Goal: Transaction & Acquisition: Purchase product/service

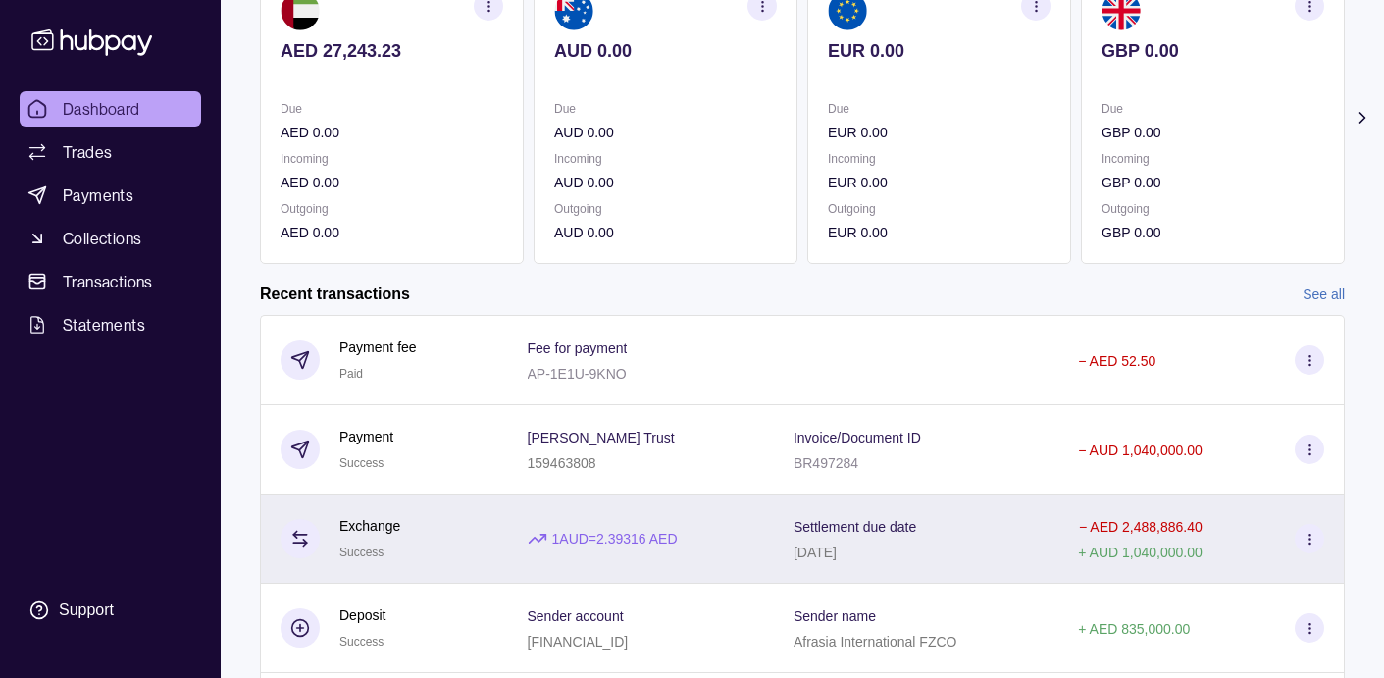
scroll to position [217, 0]
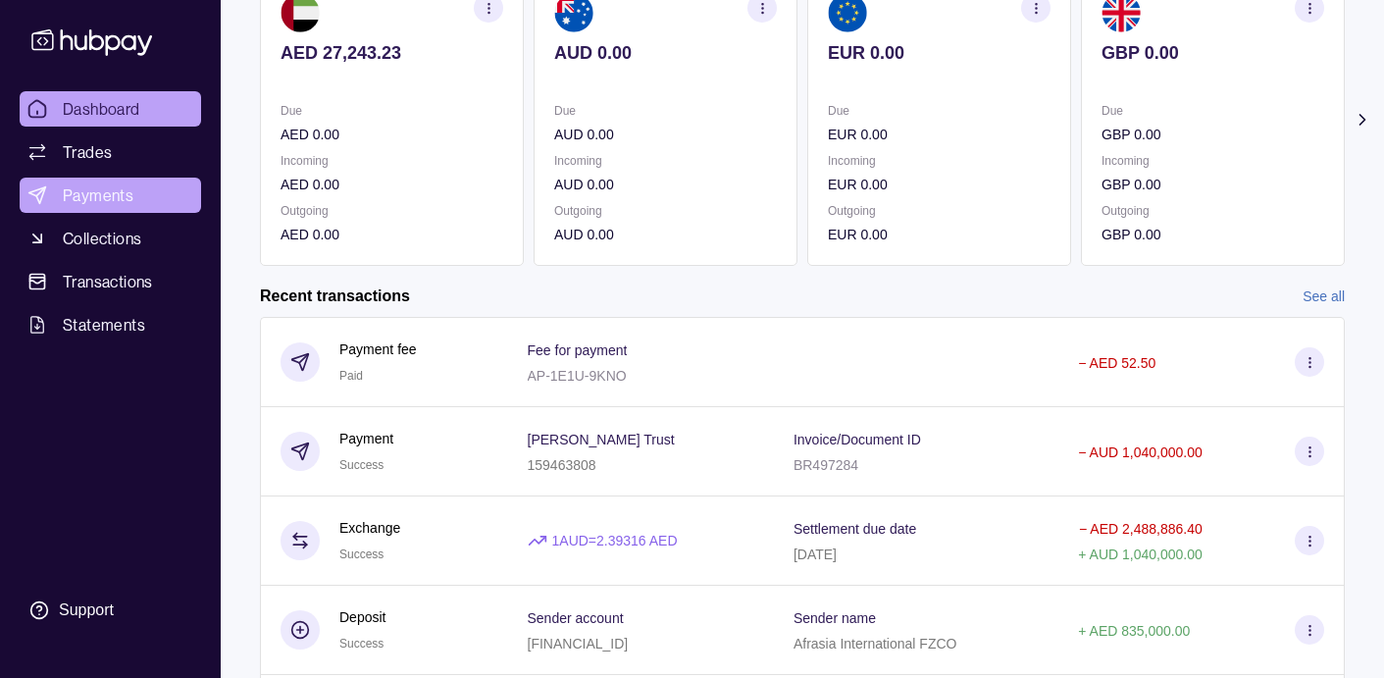
click at [101, 196] on span "Payments" at bounding box center [98, 195] width 71 height 24
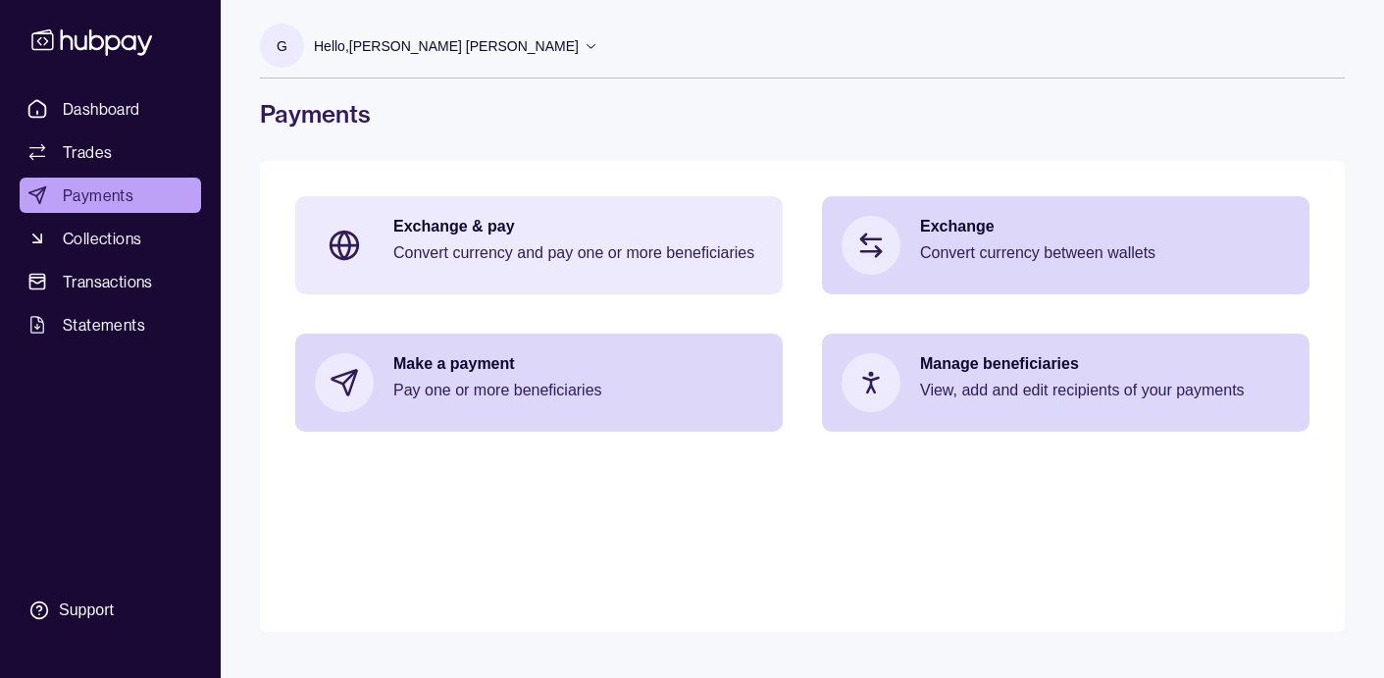
click at [442, 251] on p "Convert currency and pay one or more beneficiaries" at bounding box center [578, 253] width 370 height 22
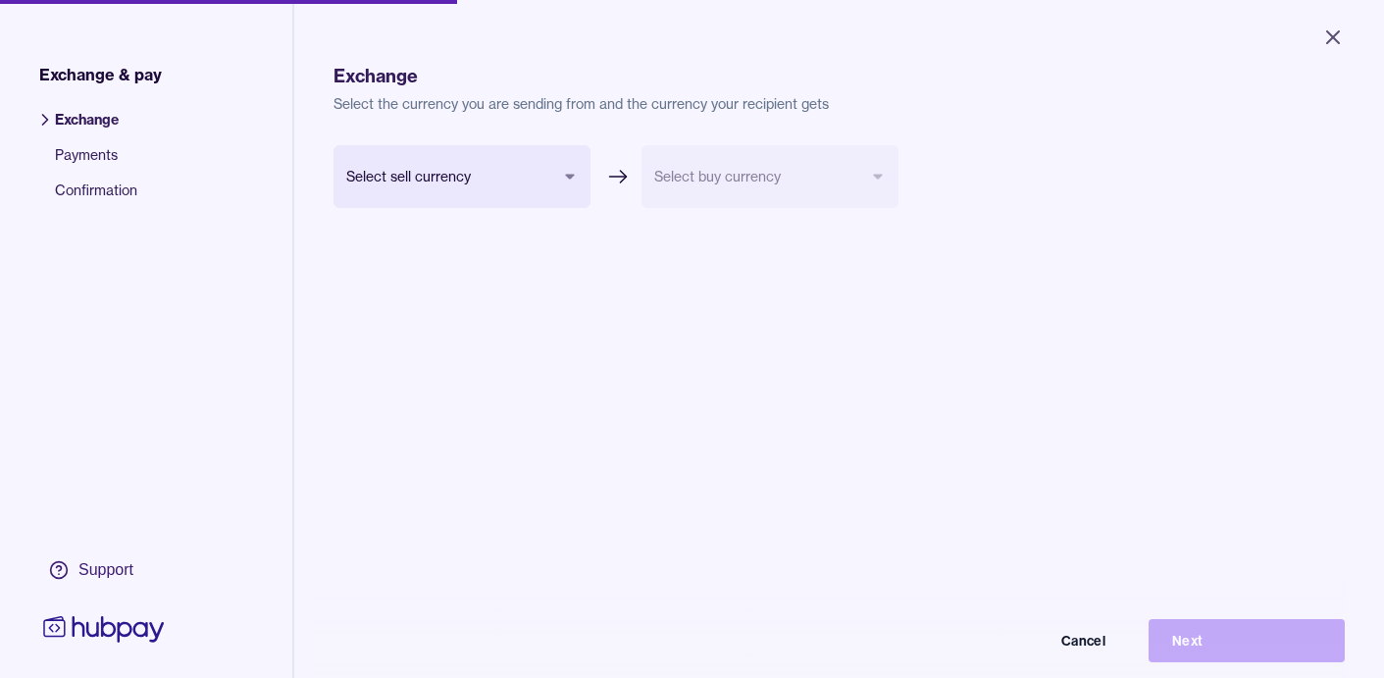
click at [467, 180] on body "Close Exchange & pay Exchange Payments Confirmation Support Exchange Select the…" at bounding box center [692, 339] width 1384 height 678
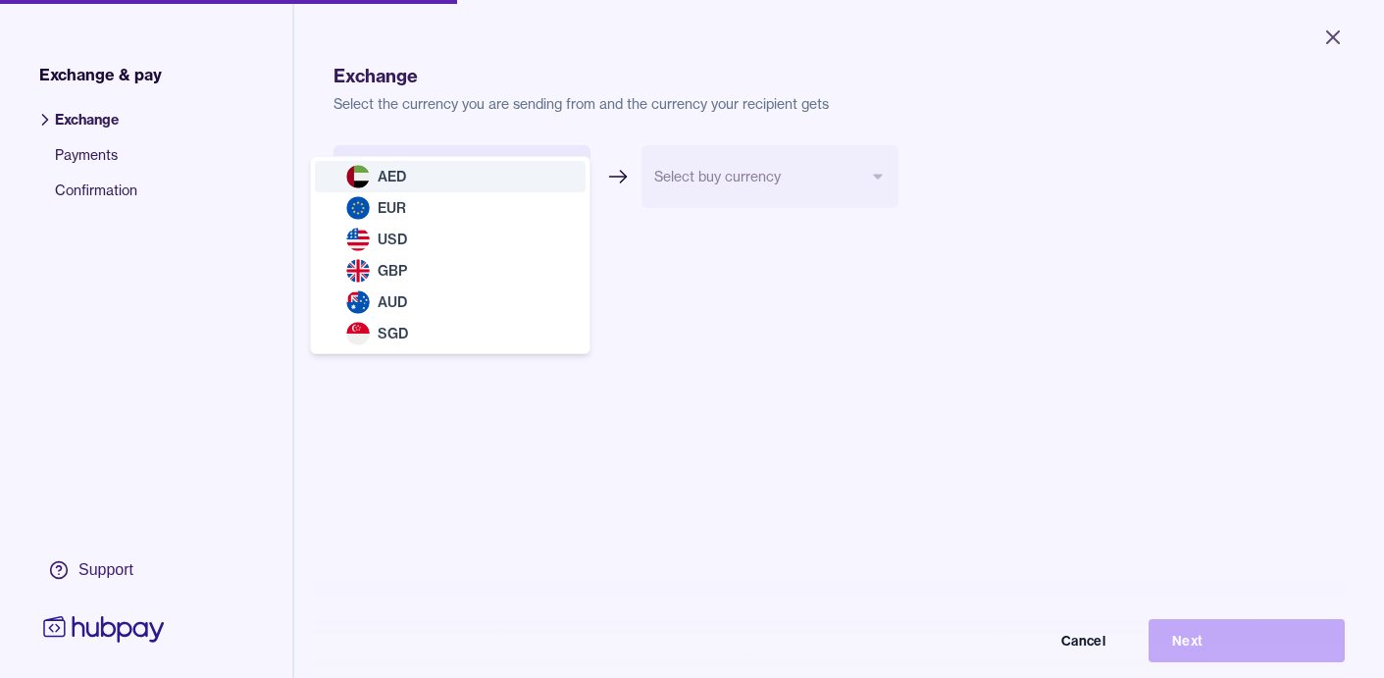
select select "***"
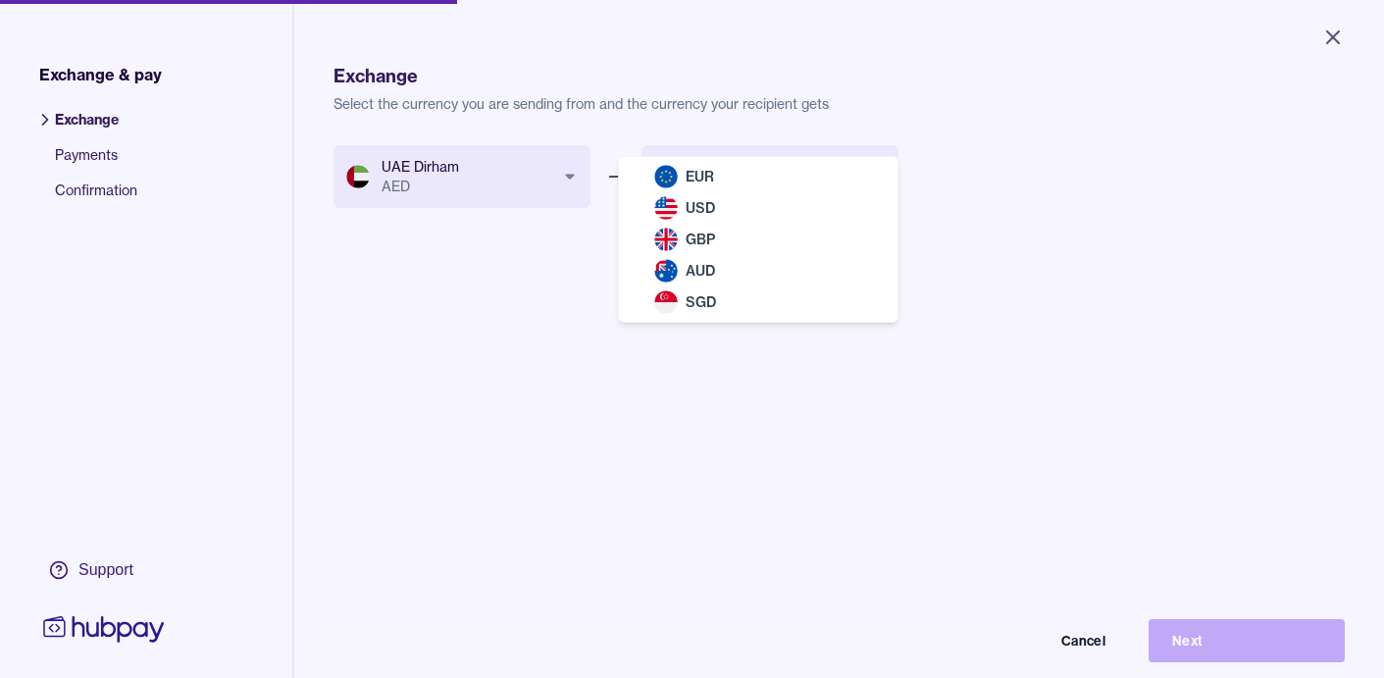
click at [749, 179] on body "Close Exchange & pay Exchange Payments Confirmation Support Exchange Select the…" at bounding box center [692, 339] width 1384 height 678
select select "***"
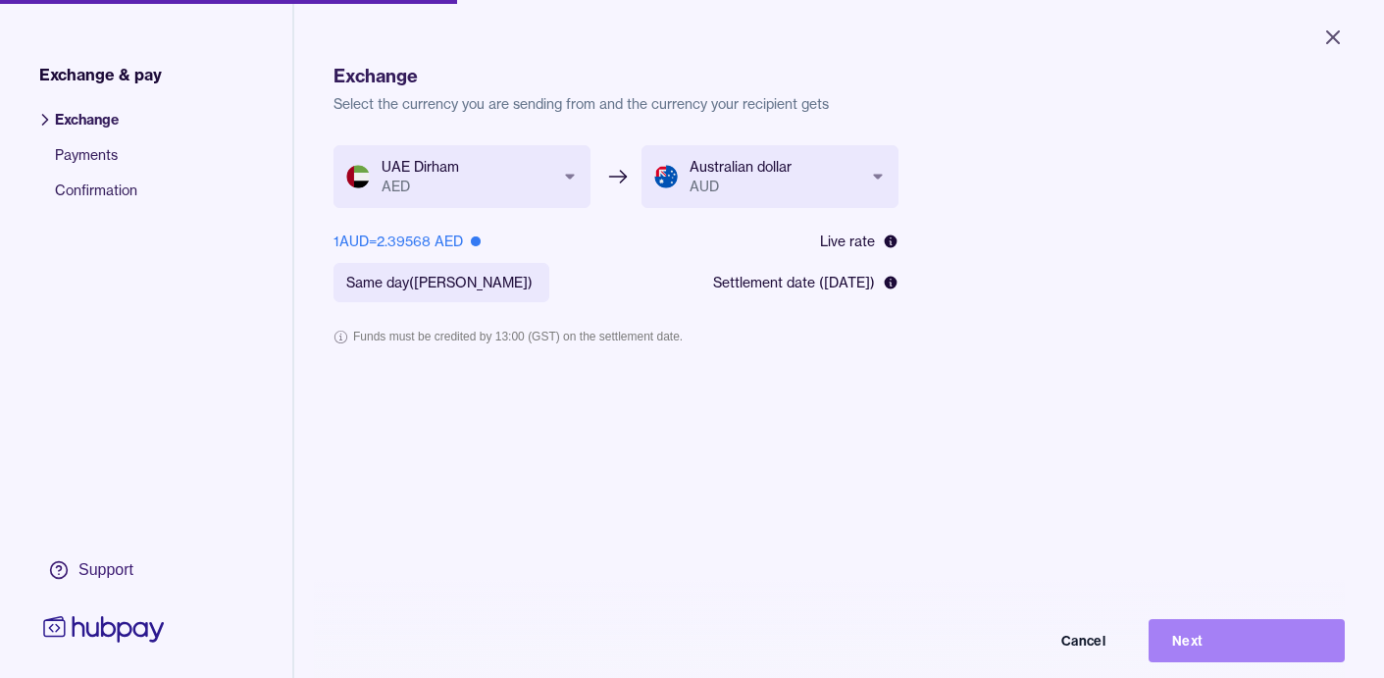
click at [1207, 638] on button "Next" at bounding box center [1247, 640] width 196 height 43
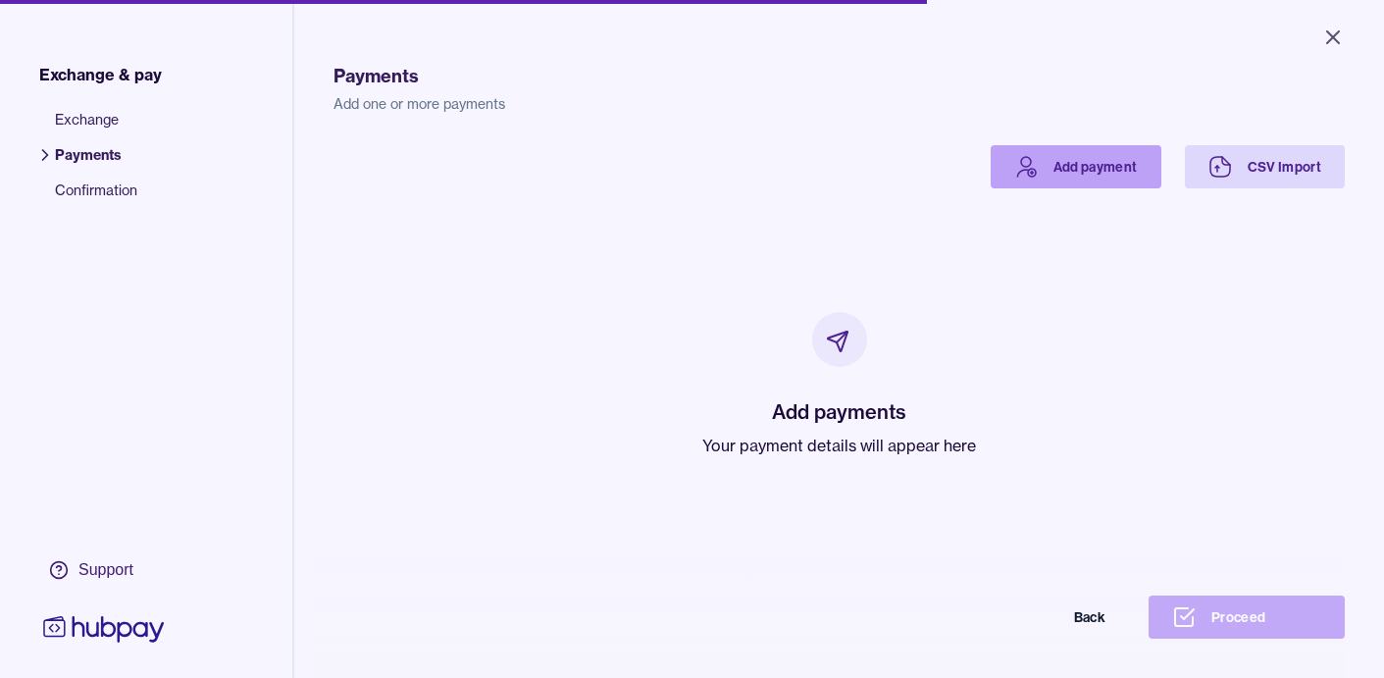
click at [1087, 167] on link "Add payment" at bounding box center [1076, 166] width 171 height 43
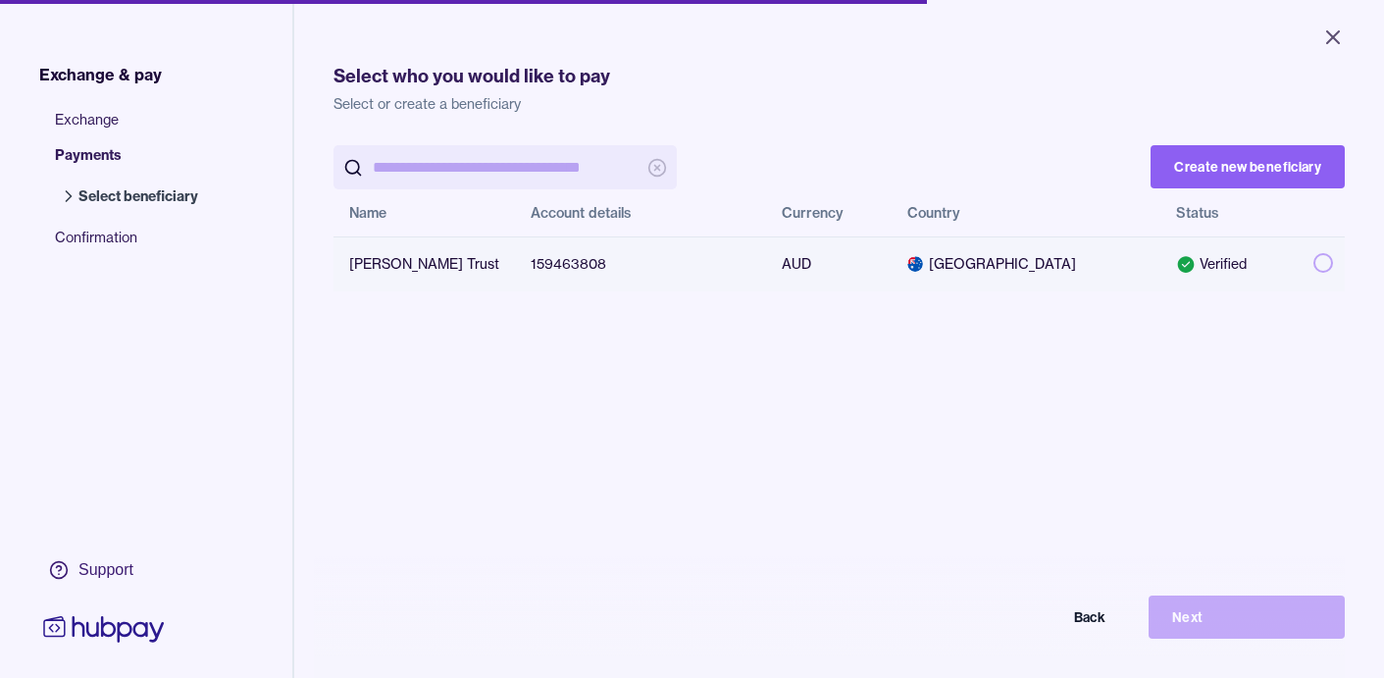
click at [1313, 258] on button "button" at bounding box center [1323, 263] width 20 height 20
click at [1214, 619] on button "Next" at bounding box center [1247, 616] width 196 height 43
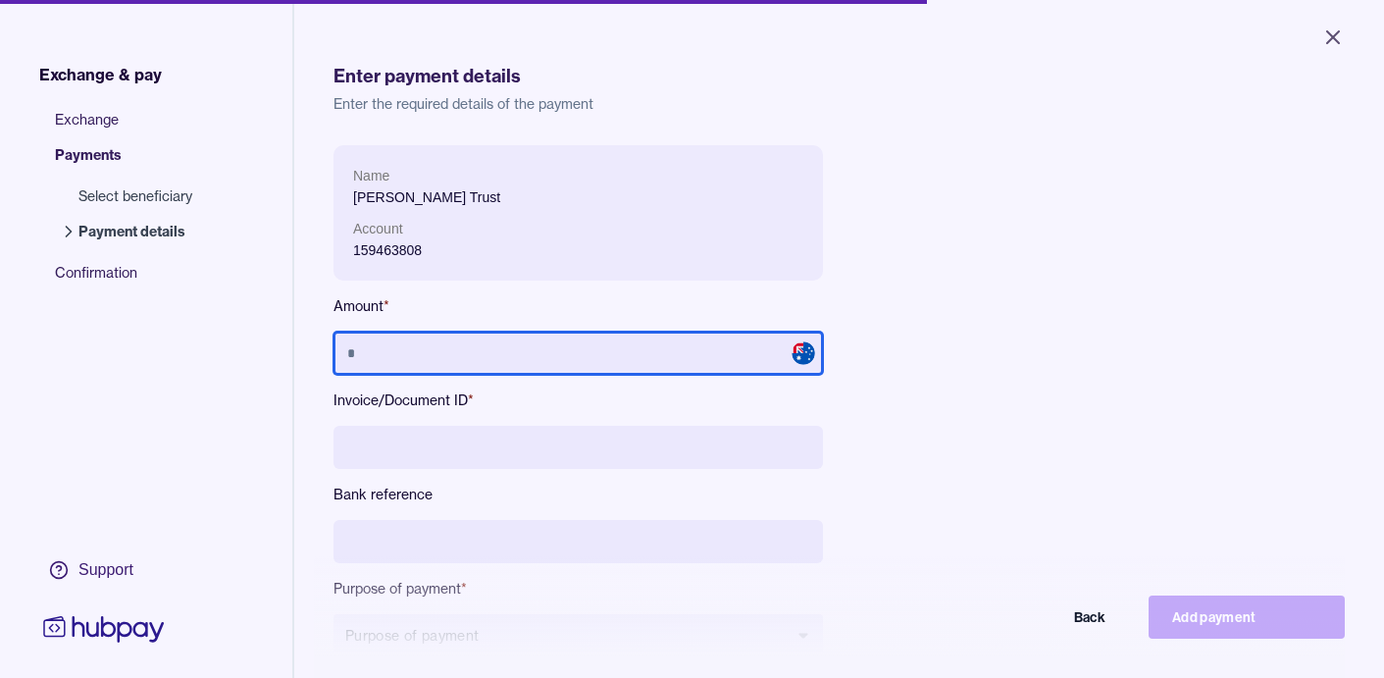
click at [528, 347] on input "text" at bounding box center [578, 353] width 489 height 43
type input "*****"
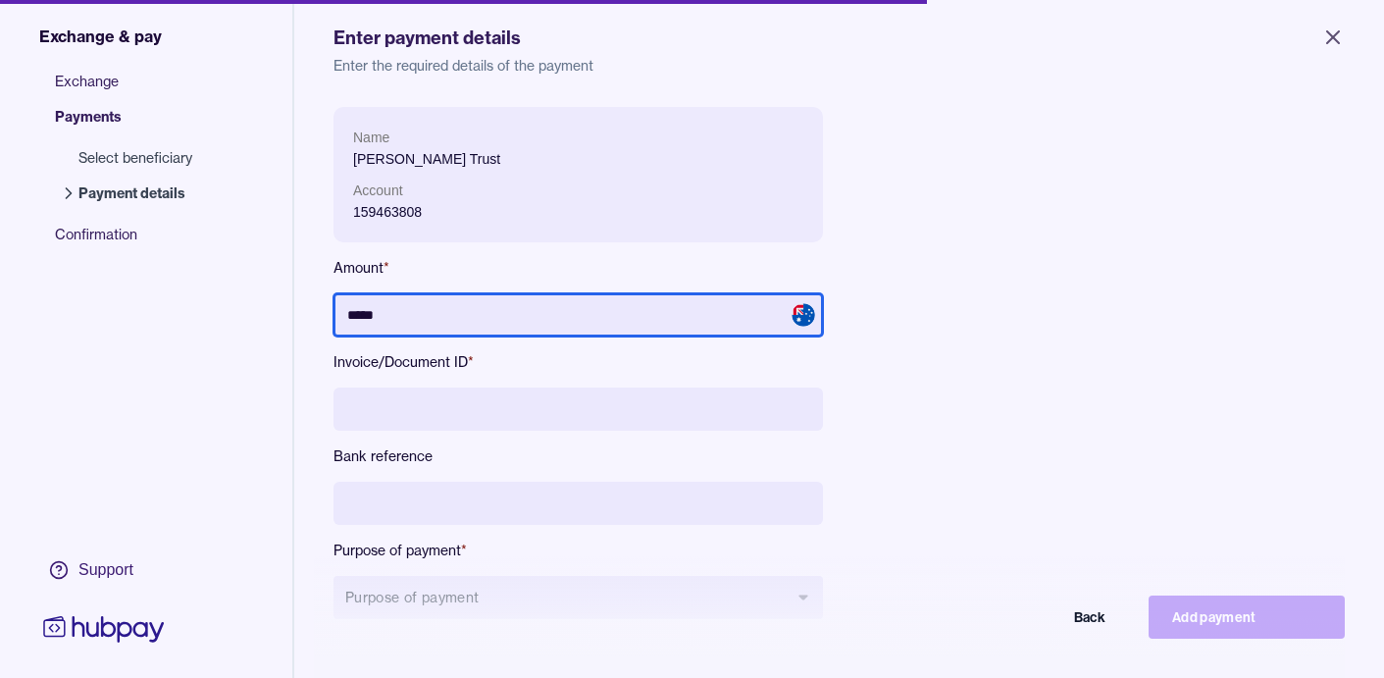
scroll to position [54, 0]
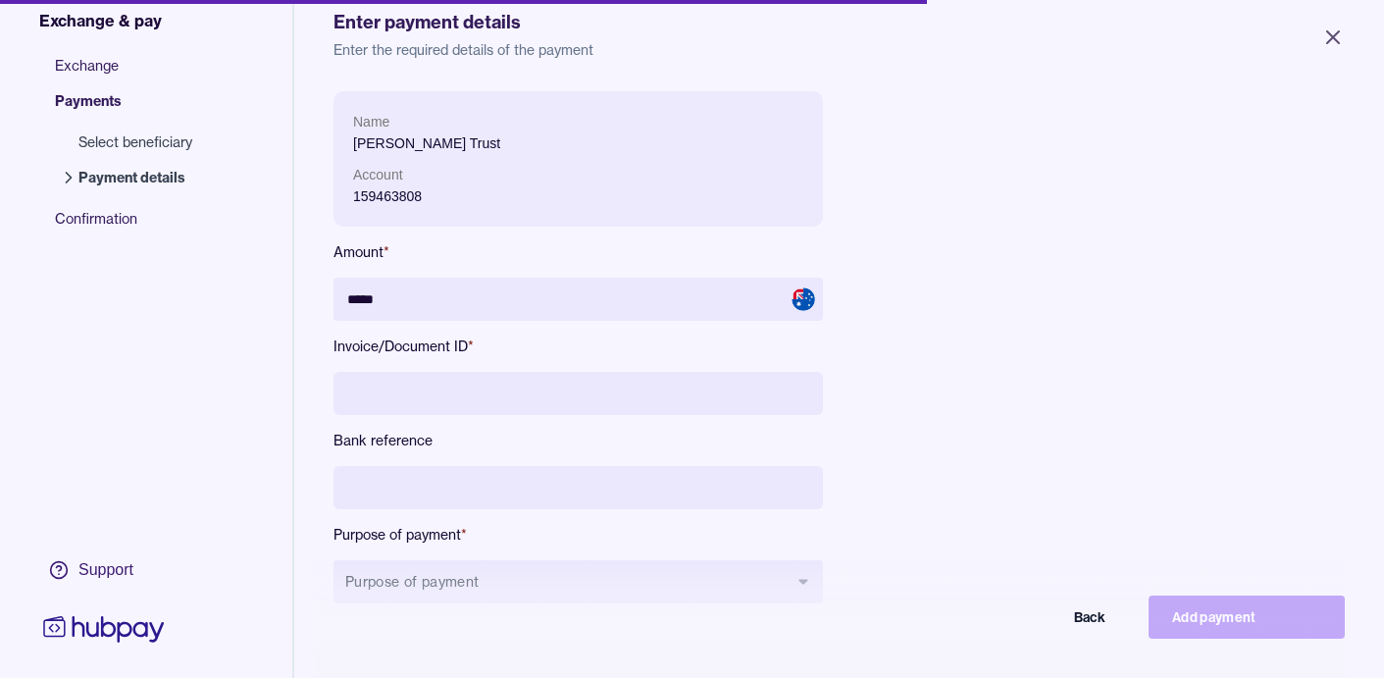
click at [442, 399] on input at bounding box center [578, 393] width 489 height 43
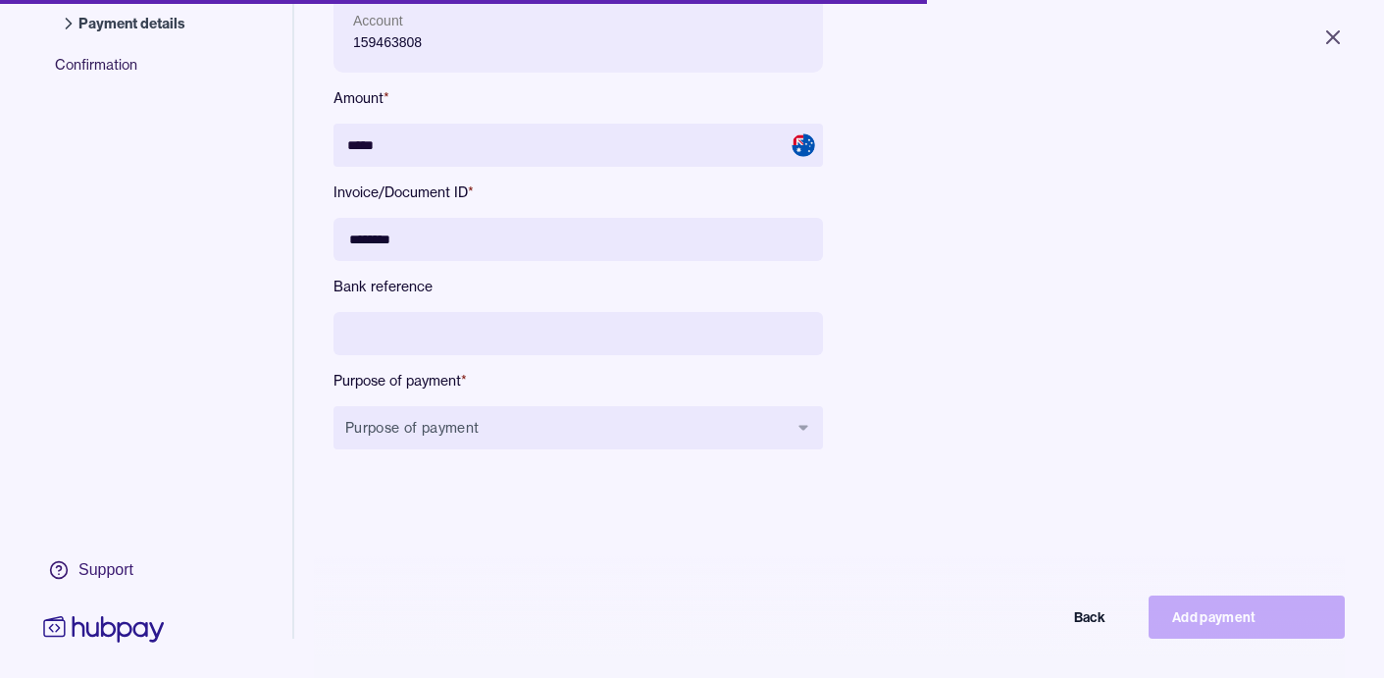
scroll to position [263, 0]
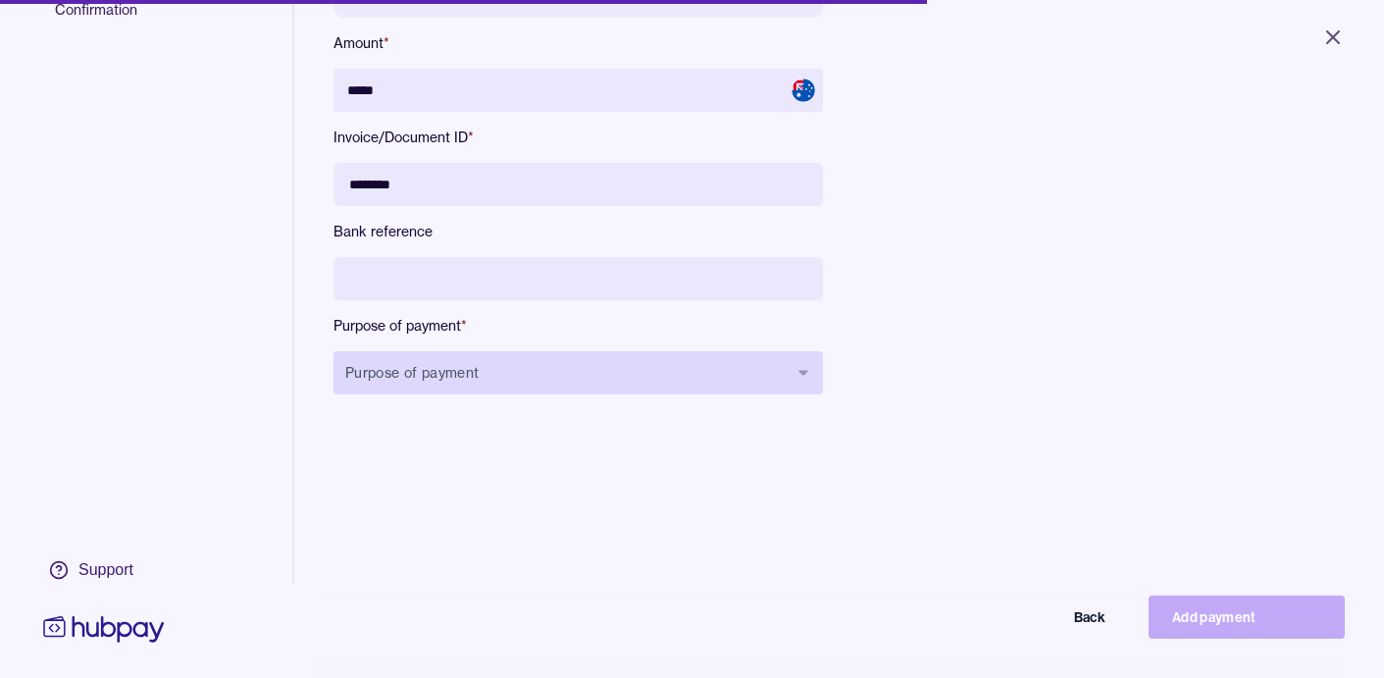
type input "********"
click at [525, 368] on button "Purpose of payment" at bounding box center [578, 372] width 489 height 43
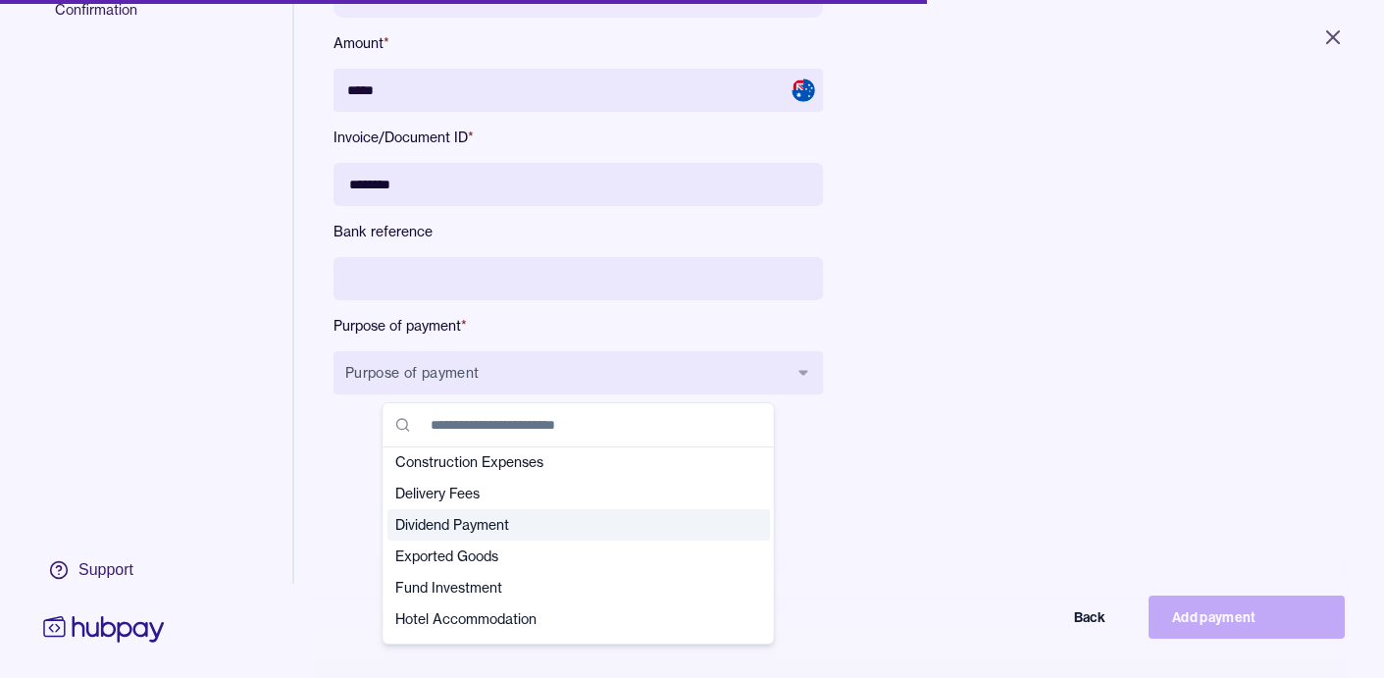
scroll to position [140, 0]
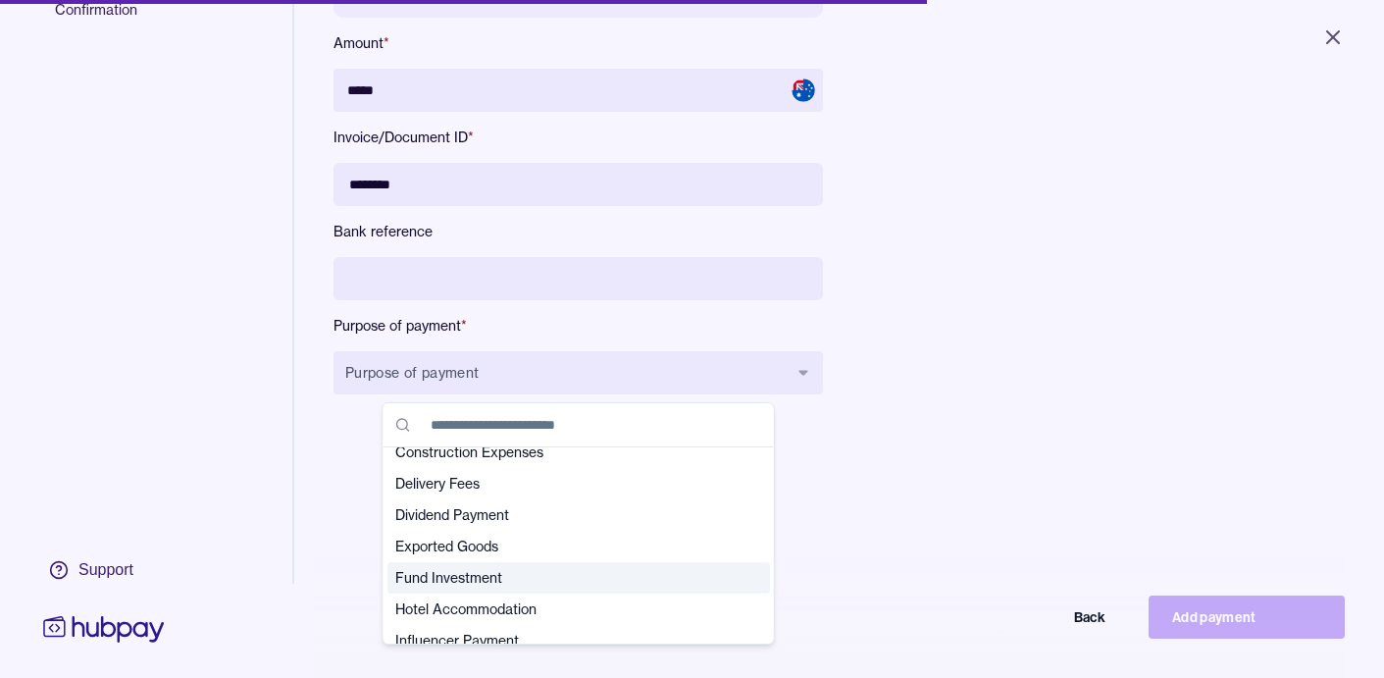
click at [476, 573] on span "Fund Investment" at bounding box center [566, 578] width 343 height 20
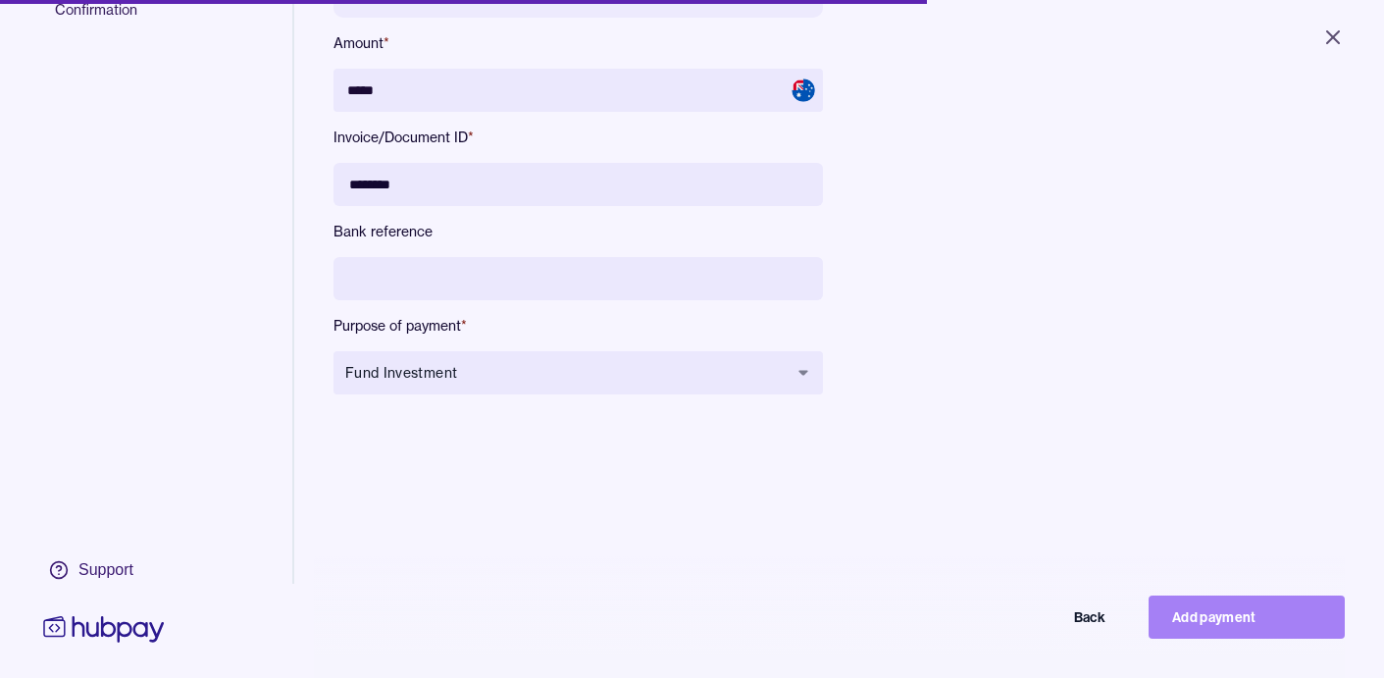
click at [1231, 616] on button "Add payment" at bounding box center [1247, 616] width 196 height 43
type input "****"
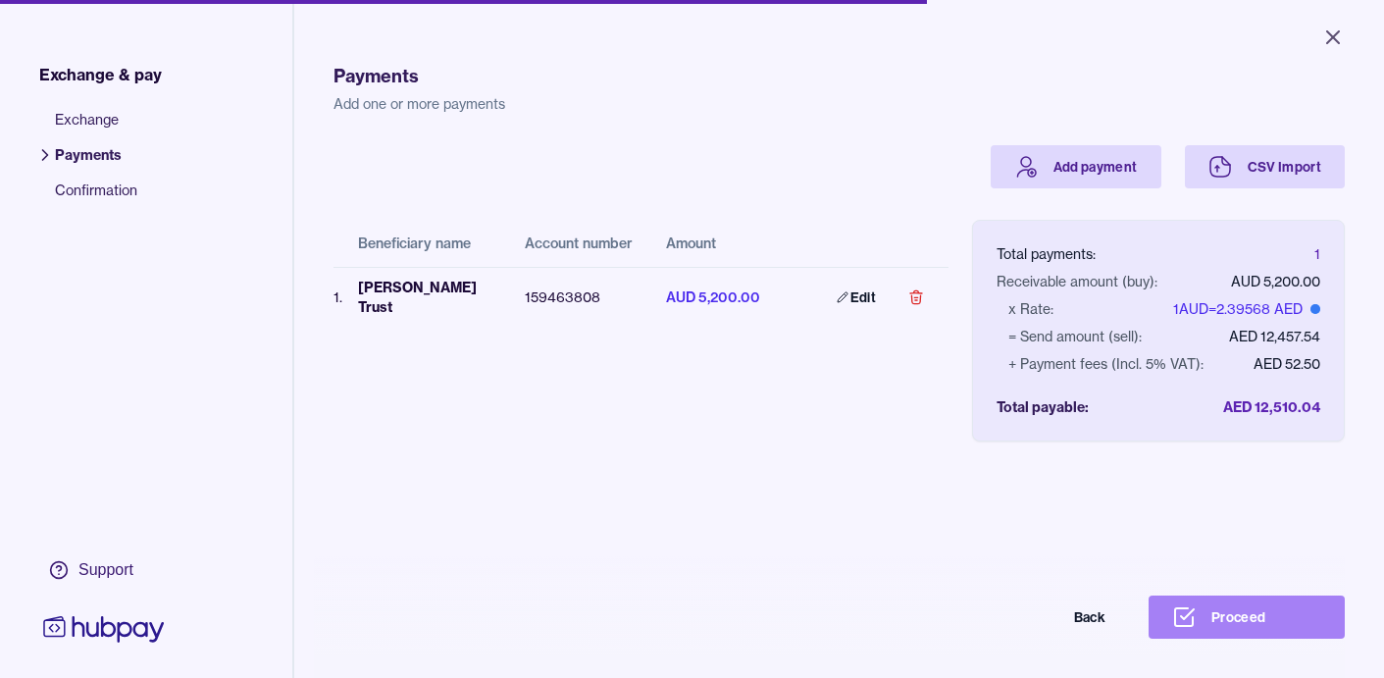
click at [1238, 616] on button "Proceed" at bounding box center [1247, 616] width 196 height 43
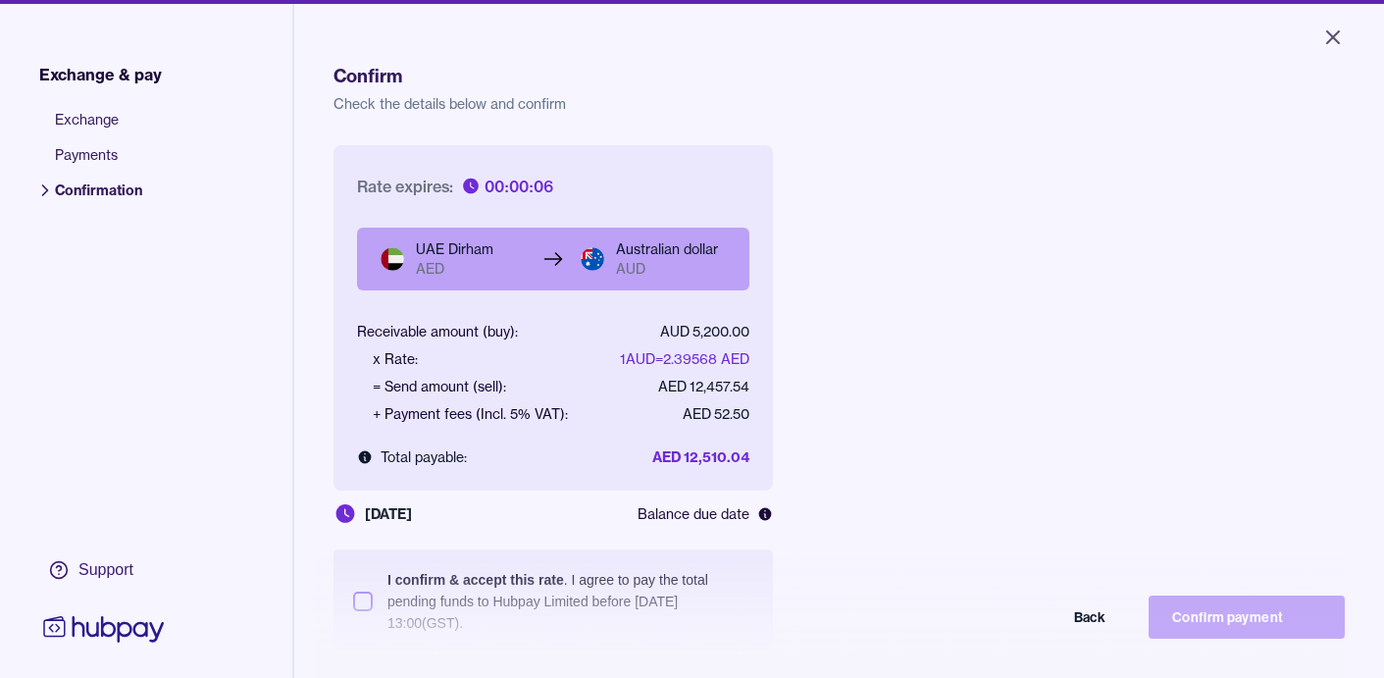
click at [362, 601] on div "Back Confirm payment" at bounding box center [692, 616] width 1306 height 43
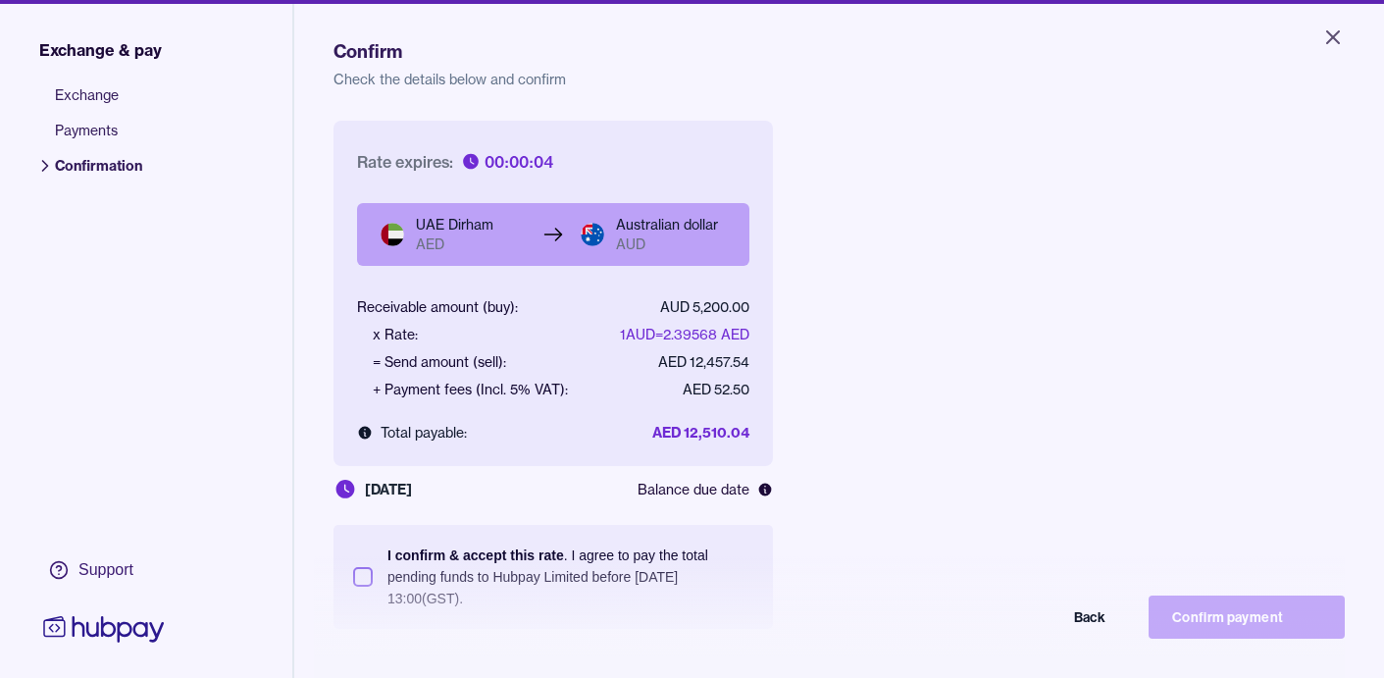
scroll to position [26, 0]
click at [360, 571] on button "I confirm & accept this rate . I agree to pay the total pending funds to Hubpay…" at bounding box center [363, 575] width 20 height 20
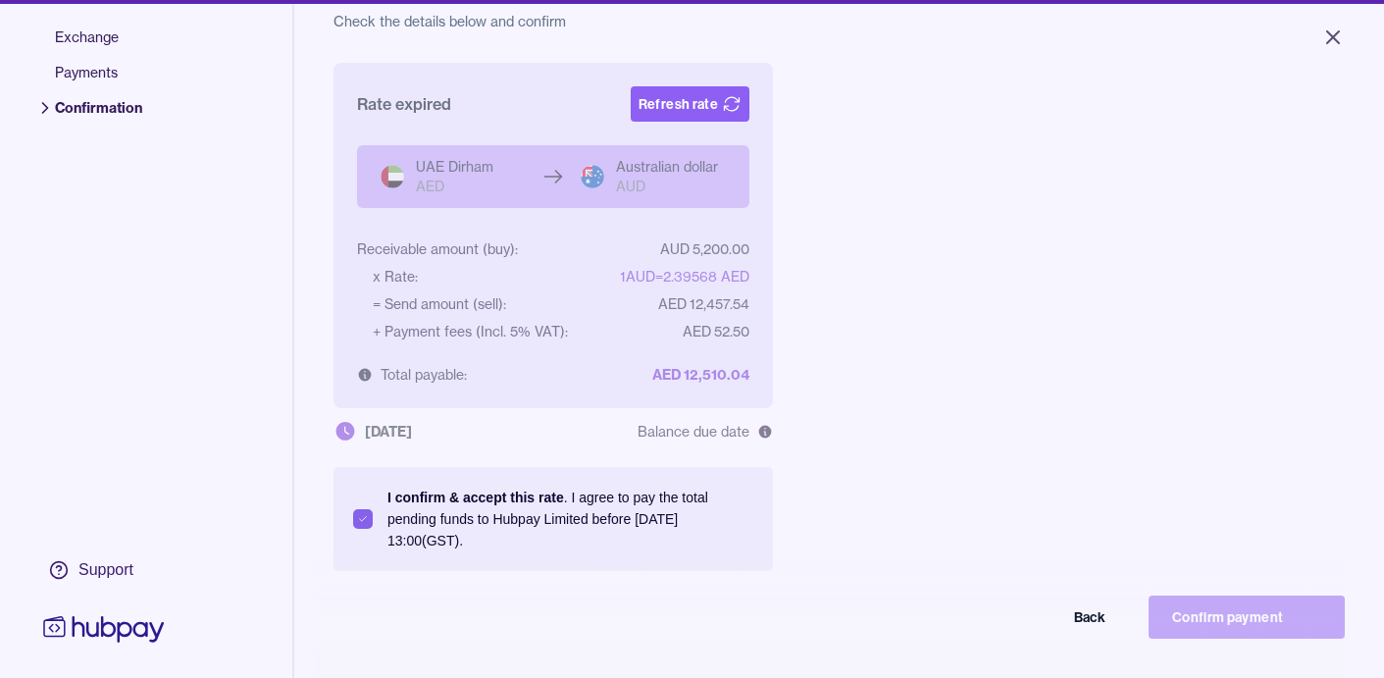
scroll to position [81, 0]
click at [702, 106] on button "Refresh rate" at bounding box center [690, 104] width 119 height 35
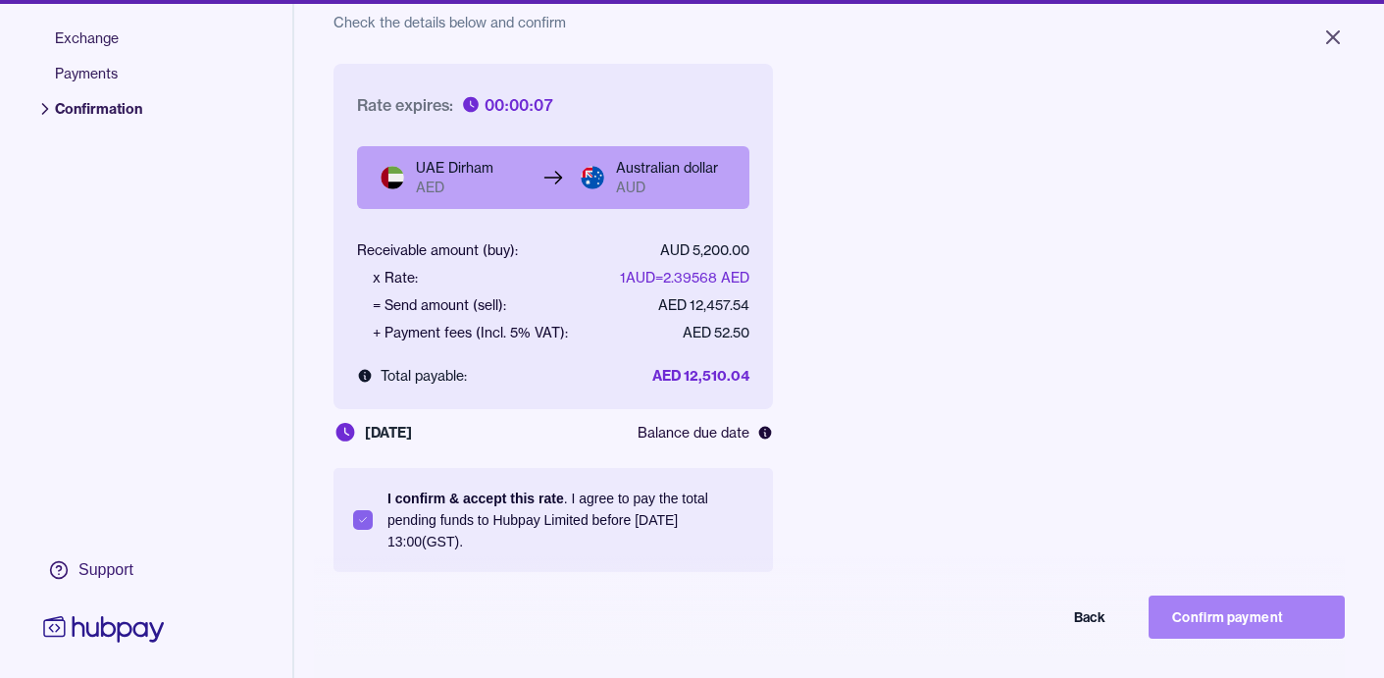
click at [1242, 628] on button "Confirm payment" at bounding box center [1247, 616] width 196 height 43
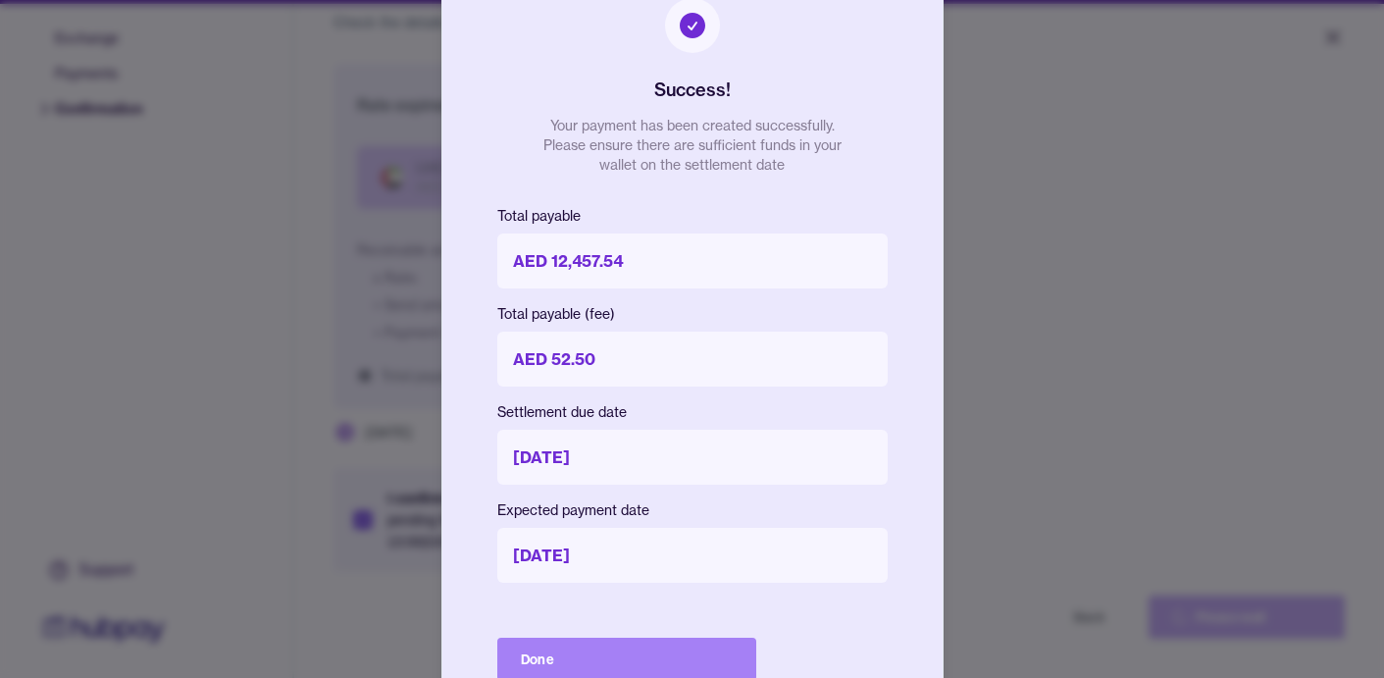
click at [667, 663] on button "Done" at bounding box center [626, 659] width 259 height 43
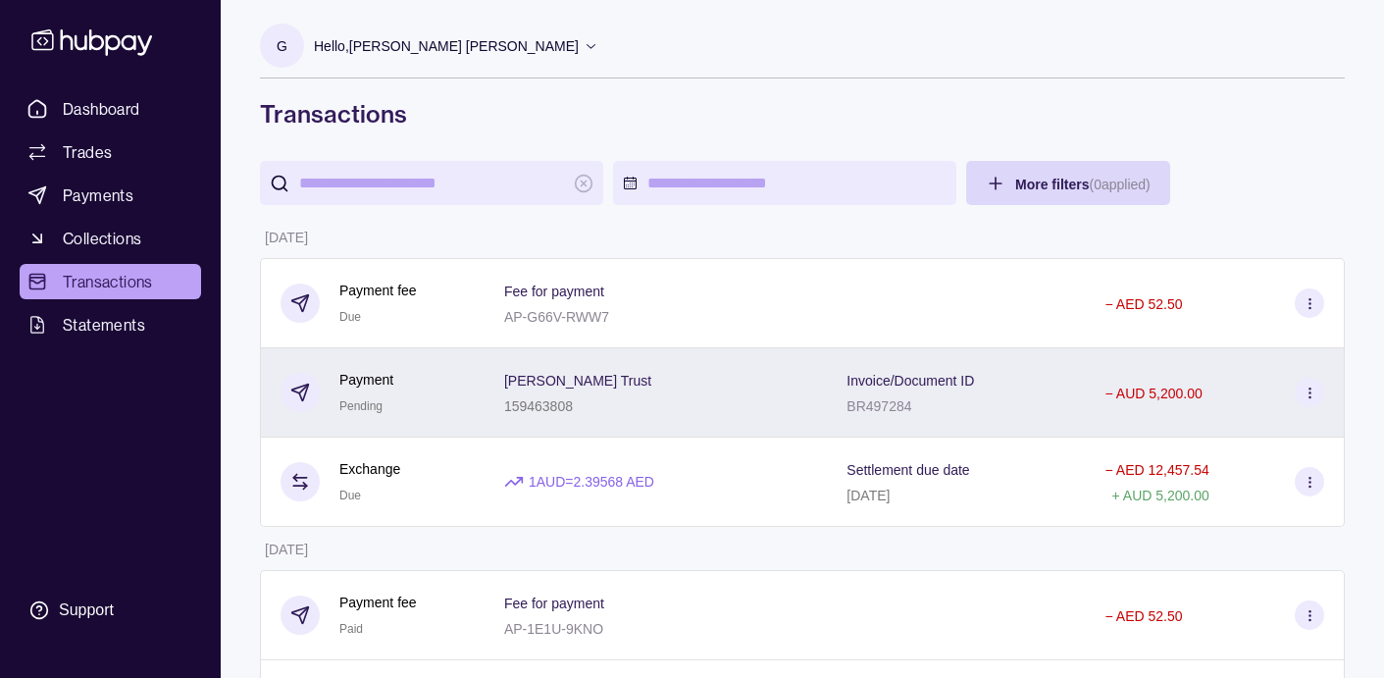
click at [1308, 395] on icon at bounding box center [1310, 392] width 15 height 15
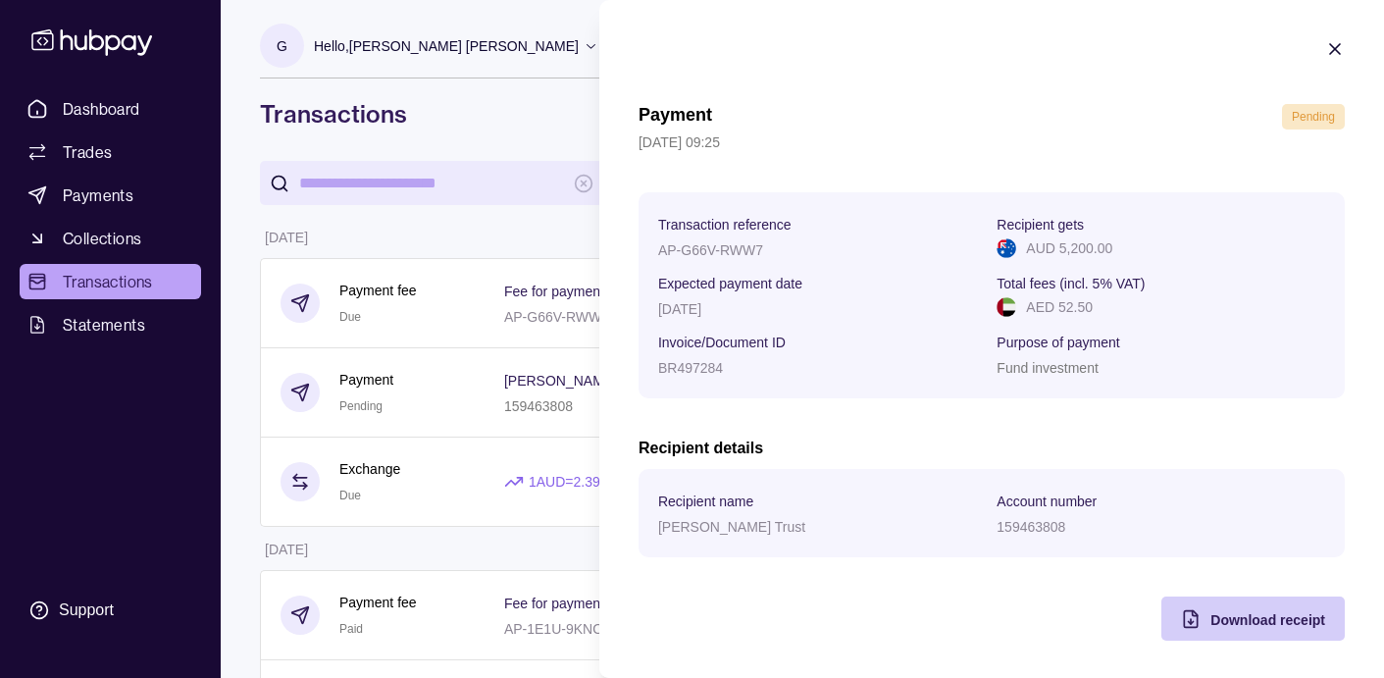
click at [1287, 620] on span "Download receipt" at bounding box center [1267, 620] width 115 height 16
